Goal: Information Seeking & Learning: Learn about a topic

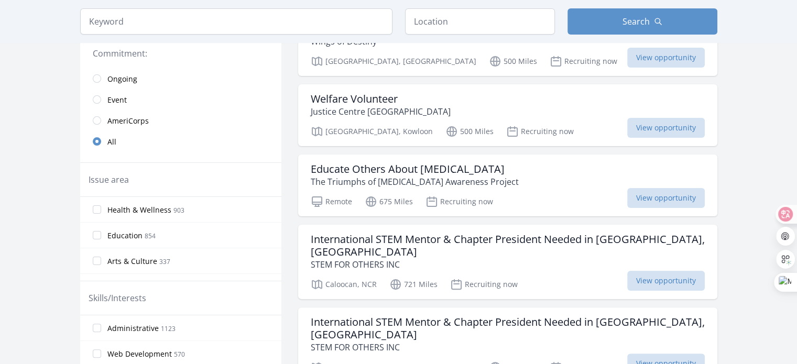
click at [199, 200] on label "Health & Wellness 903" at bounding box center [180, 209] width 201 height 21
click at [101, 205] on input "Health & Wellness 903" at bounding box center [97, 209] width 8 height 8
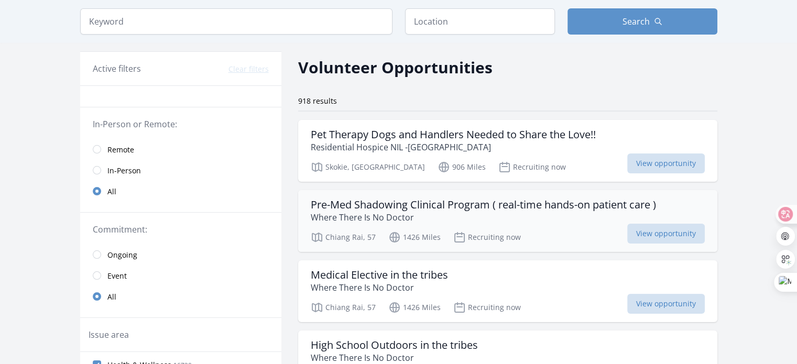
scroll to position [52, 0]
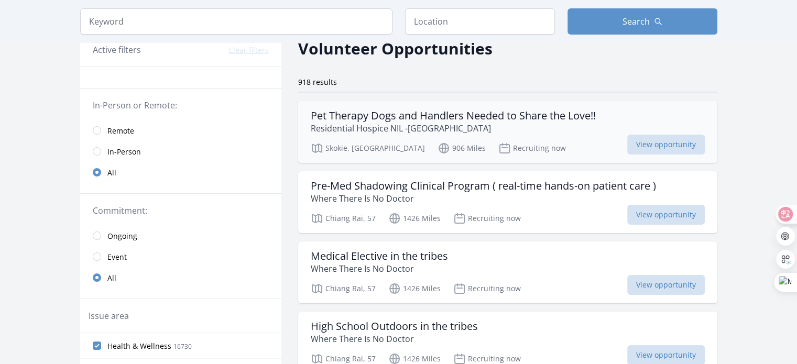
click at [420, 127] on p "Residential Hospice NIL -[GEOGRAPHIC_DATA]" at bounding box center [453, 128] width 285 height 13
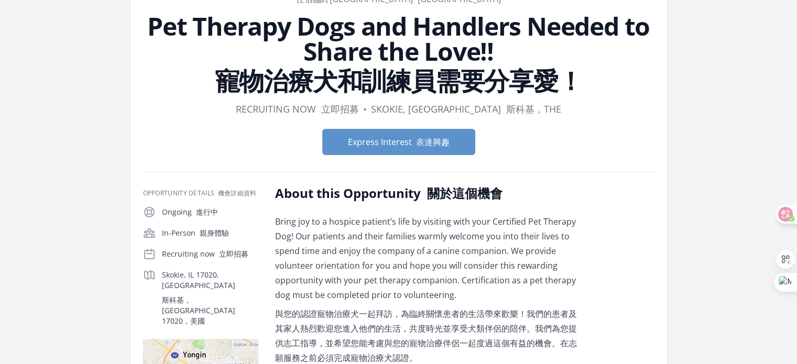
scroll to position [105, 0]
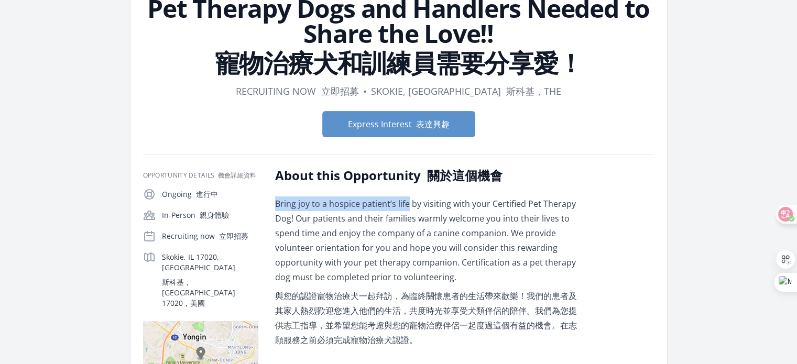
drag, startPoint x: 406, startPoint y: 207, endPoint x: 273, endPoint y: 202, distance: 133.8
copy span "Bring joy to a hospice patient’s life"
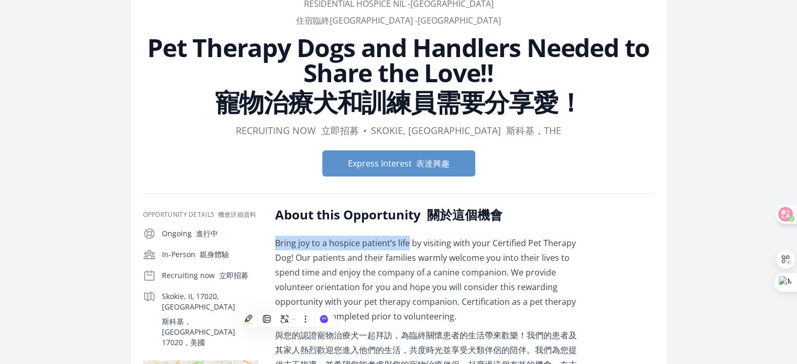
scroll to position [0, 0]
